Goal: Check status: Check status

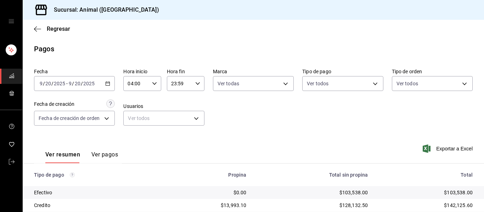
scroll to position [101, 0]
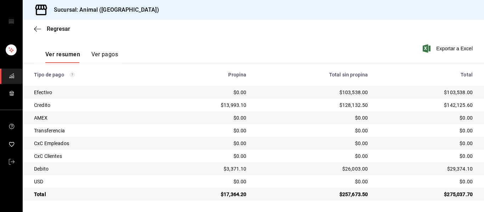
click at [35, 23] on div "Regresar" at bounding box center [254, 29] width 462 height 18
click at [38, 26] on icon "button" at bounding box center [37, 29] width 7 height 6
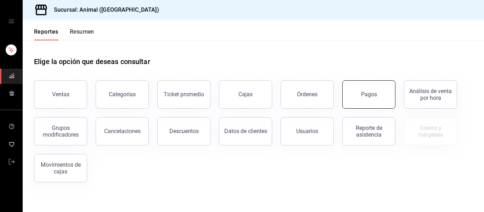
click at [368, 102] on button "Pagos" at bounding box center [369, 94] width 53 height 28
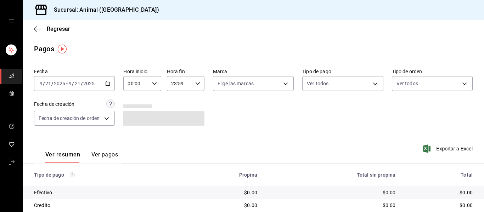
click at [107, 85] on icon "button" at bounding box center [107, 83] width 5 height 5
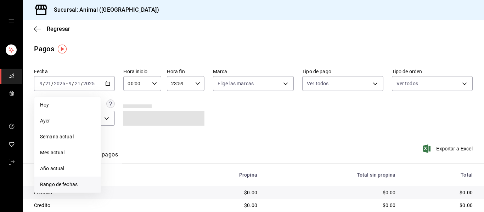
click at [73, 187] on span "Rango de fechas" at bounding box center [67, 184] width 55 height 7
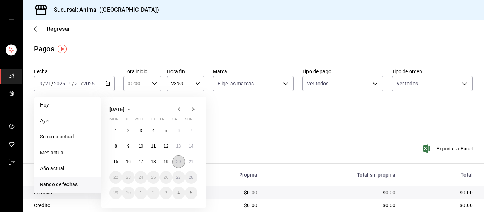
click at [175, 163] on button "20" at bounding box center [178, 162] width 12 height 13
click at [188, 165] on button "21" at bounding box center [191, 162] width 12 height 13
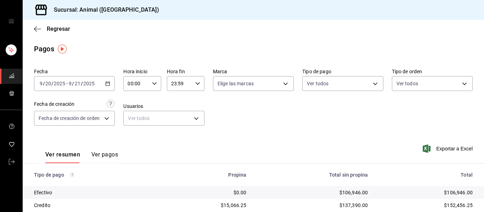
click at [152, 84] on \(Stroke\) "button" at bounding box center [154, 83] width 4 height 2
click at [135, 137] on span "04" at bounding box center [131, 135] width 7 height 6
type input "04:00"
click at [210, 107] on div at bounding box center [242, 106] width 484 height 212
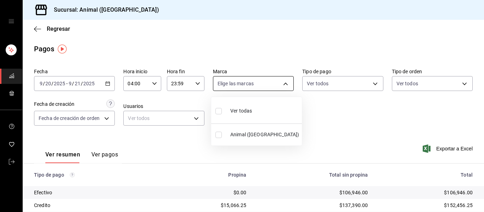
click at [280, 85] on body "Sucursal: Animal ([GEOGRAPHIC_DATA]) Regresar Pagos Fecha [DATE] [DATE] - [DATE…" at bounding box center [242, 106] width 484 height 212
click at [274, 106] on li "Ver todas" at bounding box center [256, 110] width 91 height 21
type input "96838179-8fbb-4073-aae3-1789726318c8"
checkbox input "true"
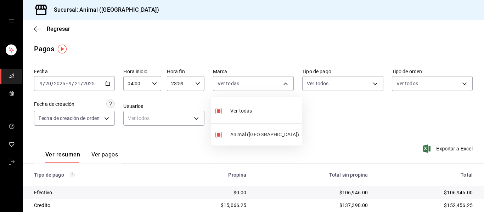
click at [330, 120] on div at bounding box center [242, 106] width 484 height 212
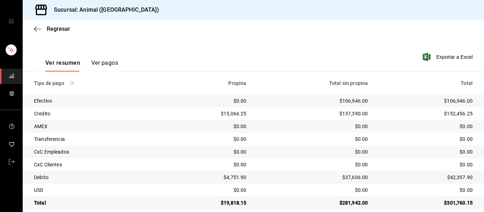
scroll to position [101, 0]
